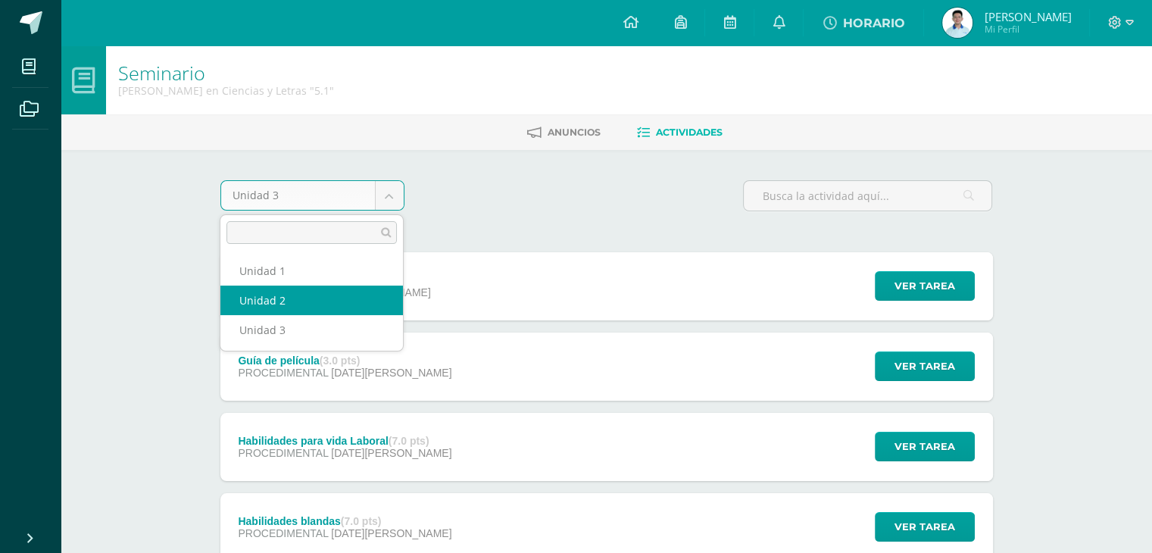
drag, startPoint x: 304, startPoint y: 293, endPoint x: 317, endPoint y: 291, distance: 13.1
select select "Unidad 2"
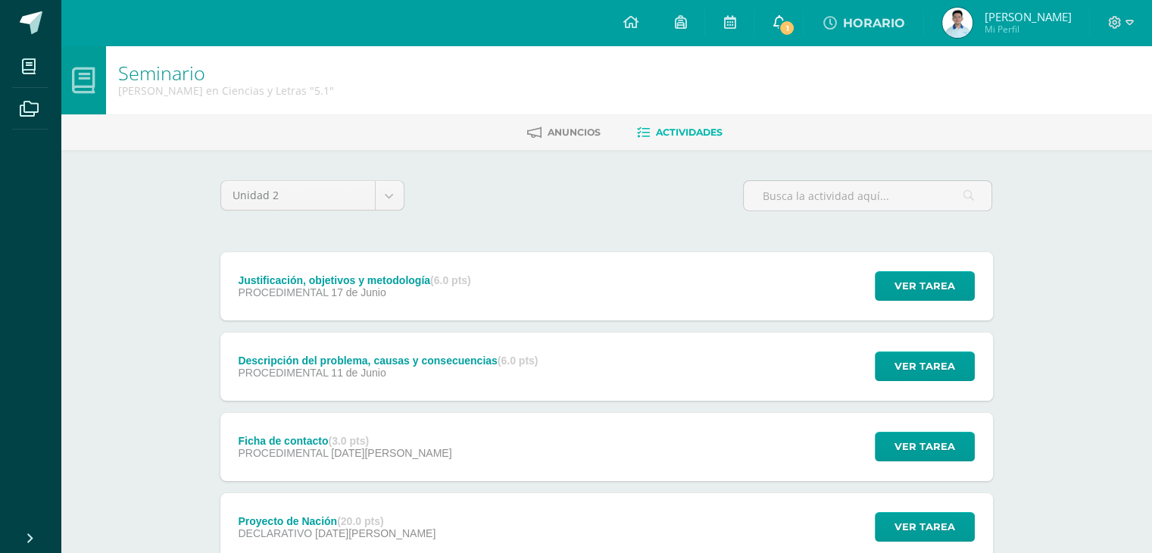
click at [782, 27] on span "1" at bounding box center [787, 28] width 17 height 17
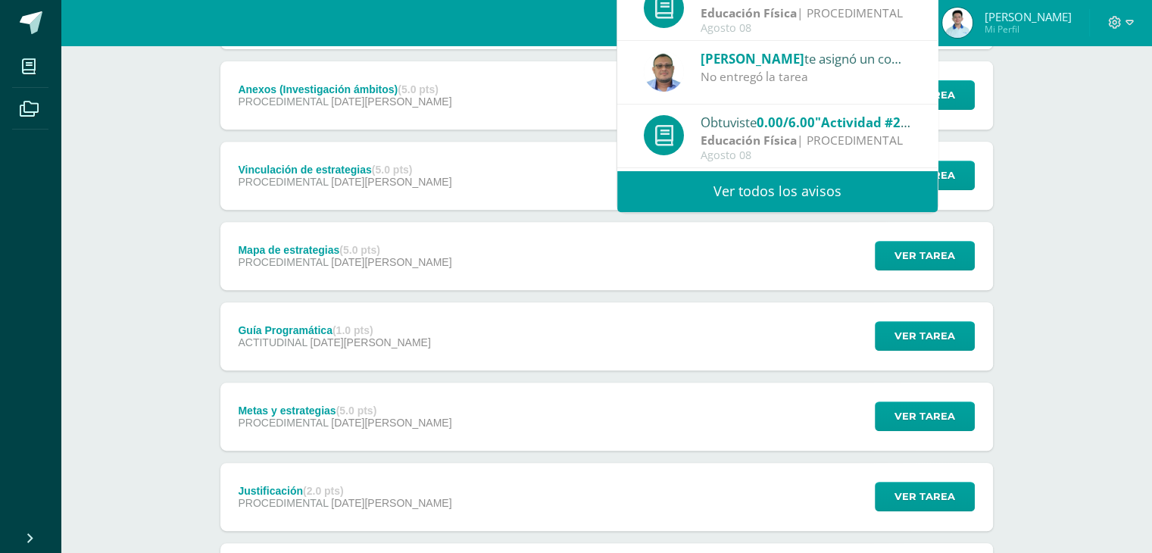
scroll to position [632, 0]
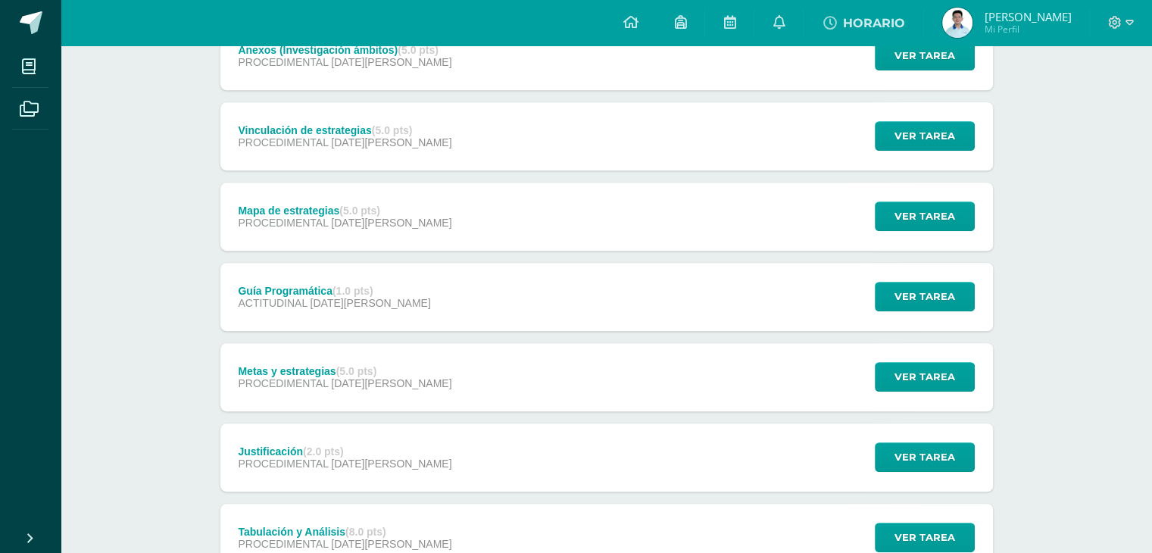
click at [280, 291] on div "Guía Programática (1.0 pts)" at bounding box center [334, 291] width 192 height 12
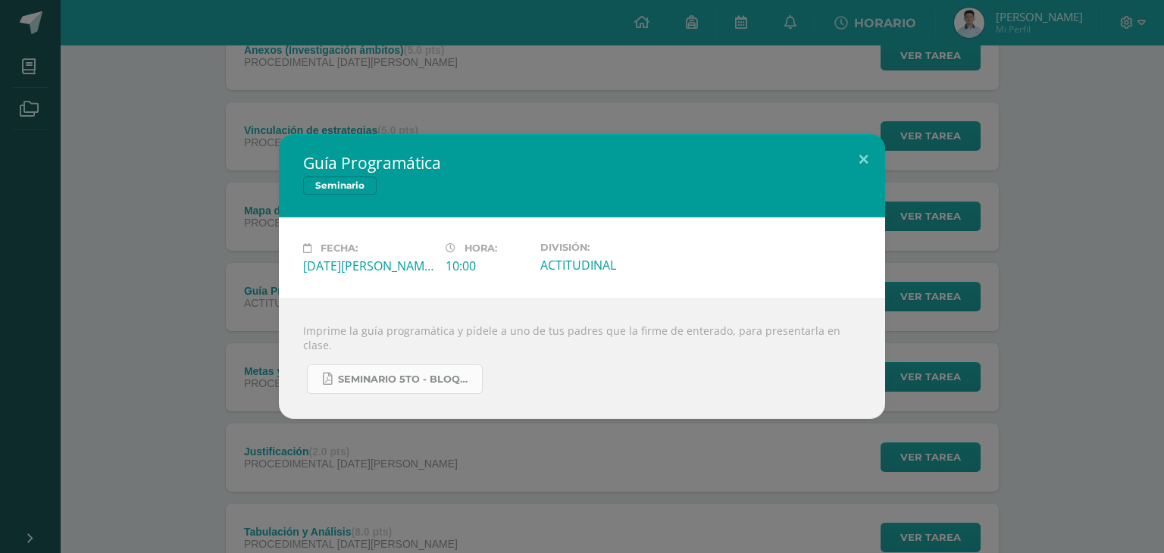
click at [405, 374] on span "Seminario 5to - Bloque 2 - 2025.pdf" at bounding box center [406, 380] width 136 height 12
drag, startPoint x: 770, startPoint y: 91, endPoint x: 761, endPoint y: 87, distance: 9.2
click at [770, 89] on div "Guía Programática Seminario Fecha: [DATE][PERSON_NAME] Hora: 10:00 División: AC…" at bounding box center [582, 276] width 1164 height 553
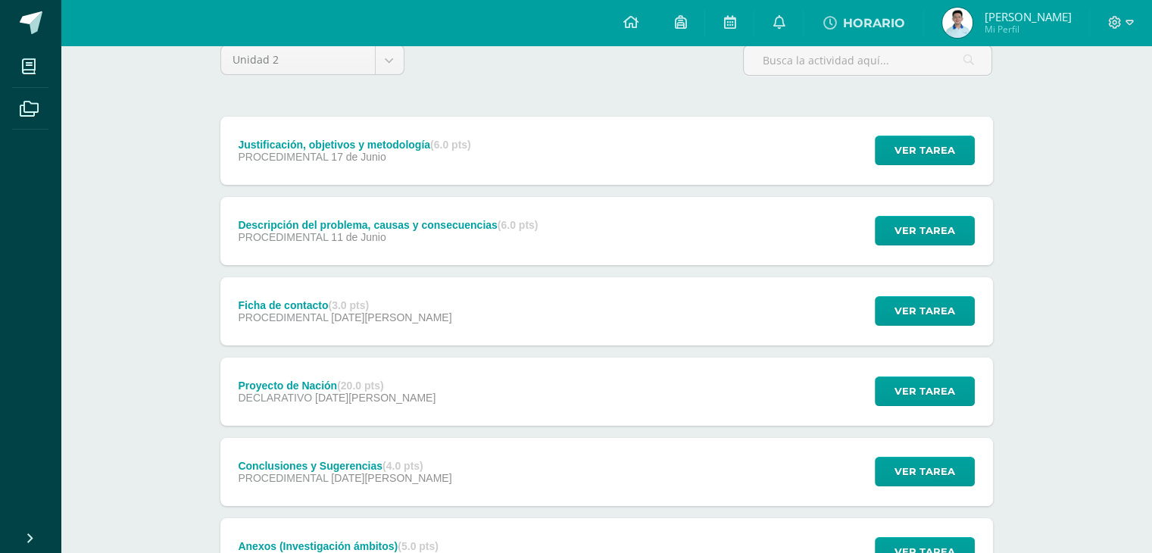
scroll to position [0, 0]
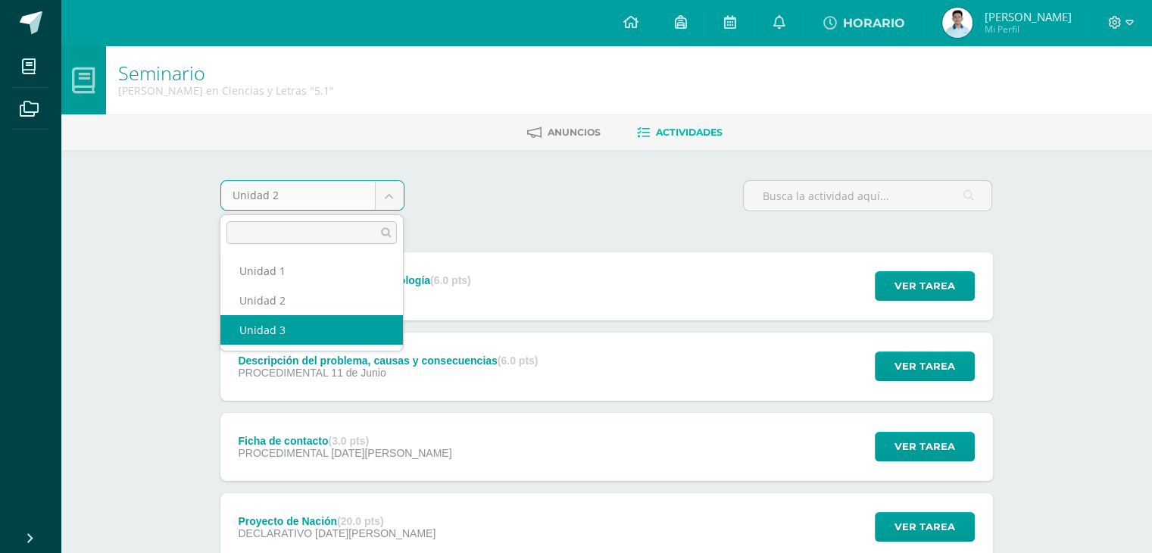
select select "Unidad 3"
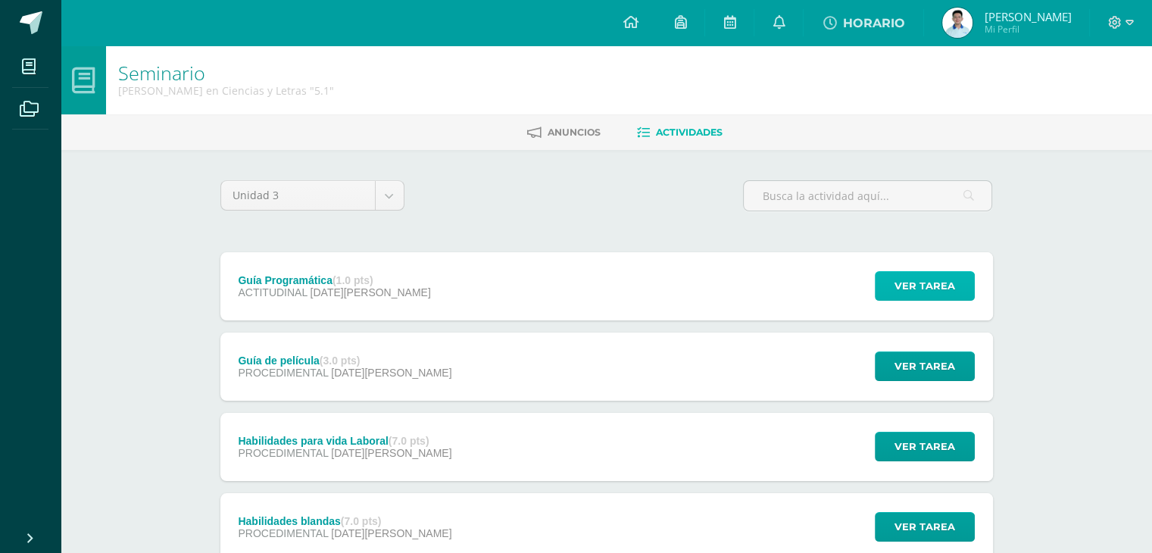
click at [924, 286] on span "Ver tarea" at bounding box center [925, 286] width 61 height 28
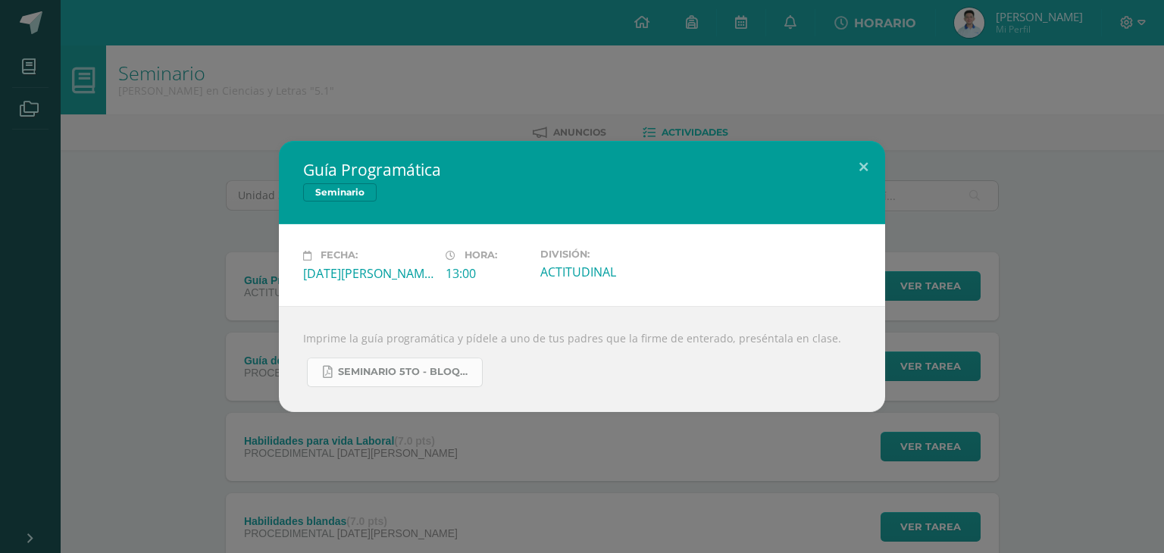
click at [405, 366] on span "Seminario 5to - Bloque 3 - 2025.pdf" at bounding box center [406, 372] width 136 height 12
